Goal: Information Seeking & Learning: Learn about a topic

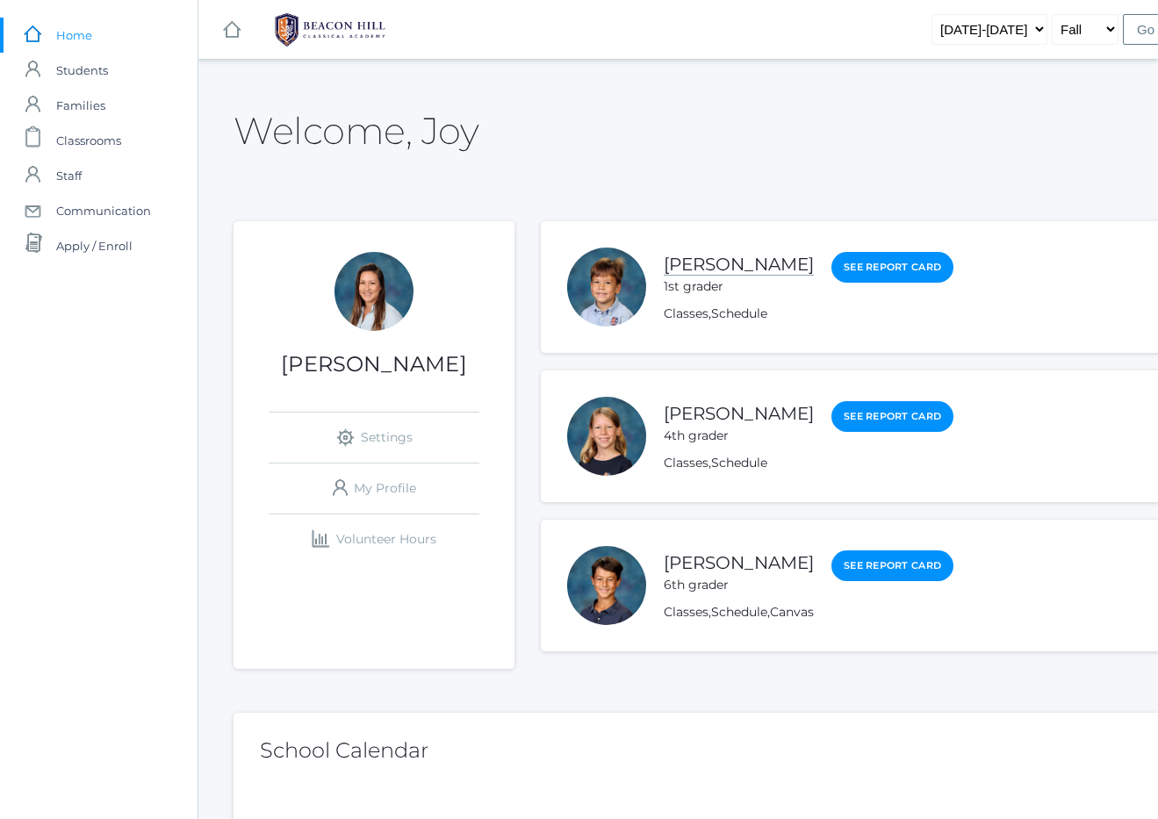
click at [741, 266] on link "[PERSON_NAME]" at bounding box center [739, 265] width 150 height 22
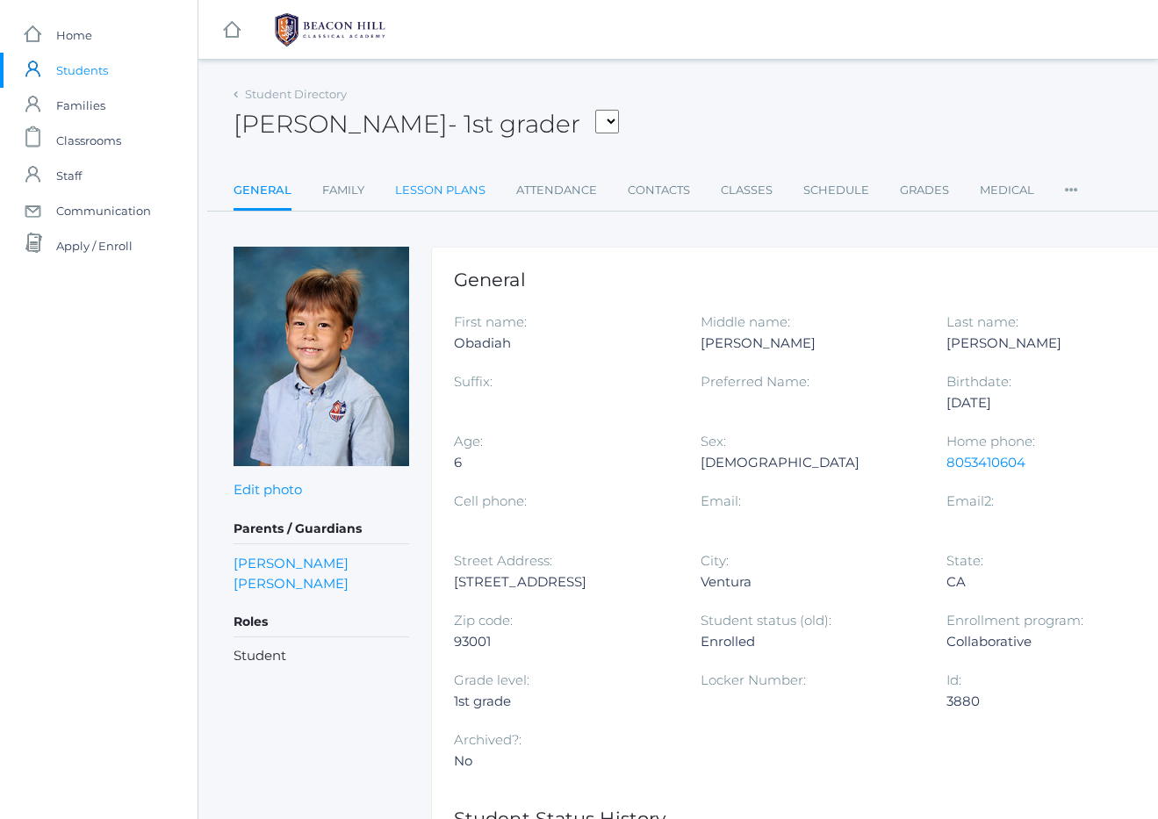
click at [456, 193] on link "Lesson Plans" at bounding box center [440, 190] width 90 height 35
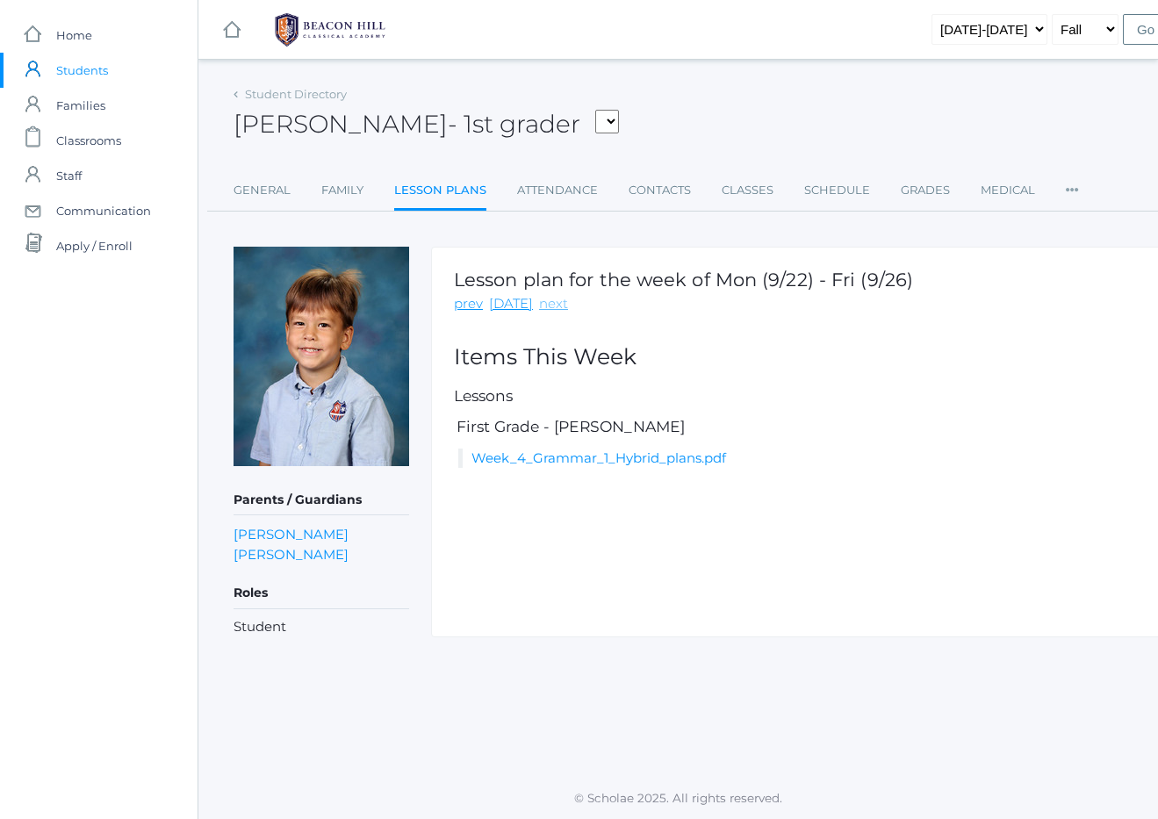
click at [549, 308] on link "next" at bounding box center [553, 304] width 29 height 20
click at [541, 307] on link "next" at bounding box center [553, 304] width 29 height 20
click at [475, 303] on link "prev" at bounding box center [468, 304] width 29 height 20
click at [463, 305] on link "prev" at bounding box center [468, 304] width 29 height 20
click at [542, 303] on link "next" at bounding box center [553, 304] width 29 height 20
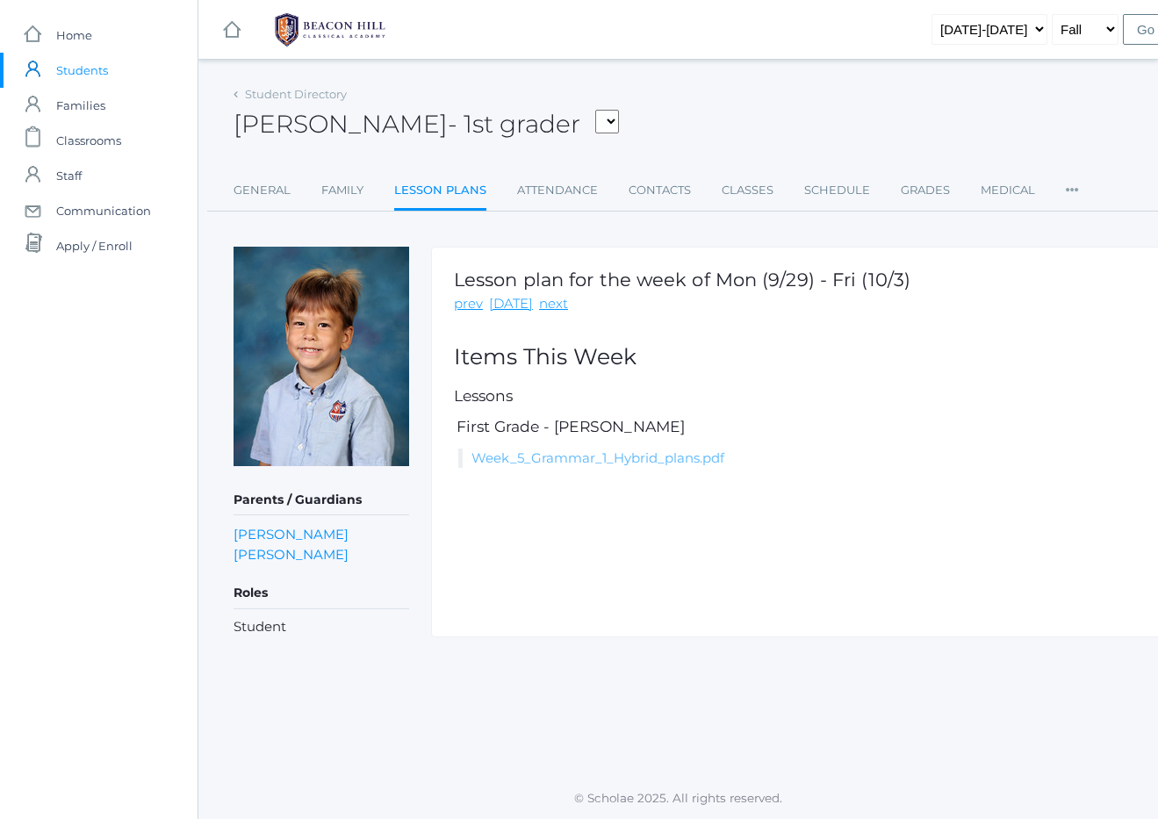
click at [576, 463] on link "Week_5_Grammar_1_Hybrid_plans.pdf" at bounding box center [597, 457] width 253 height 17
